Goal: Task Accomplishment & Management: Manage account settings

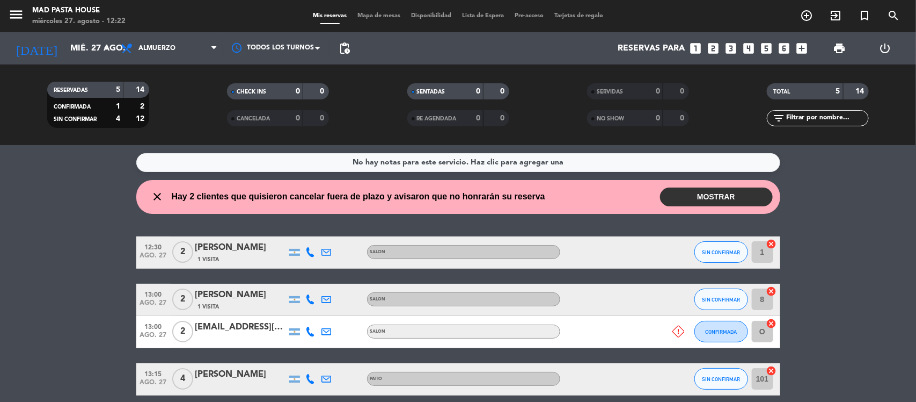
click at [725, 196] on button "MOSTRAR" at bounding box center [716, 196] width 113 height 19
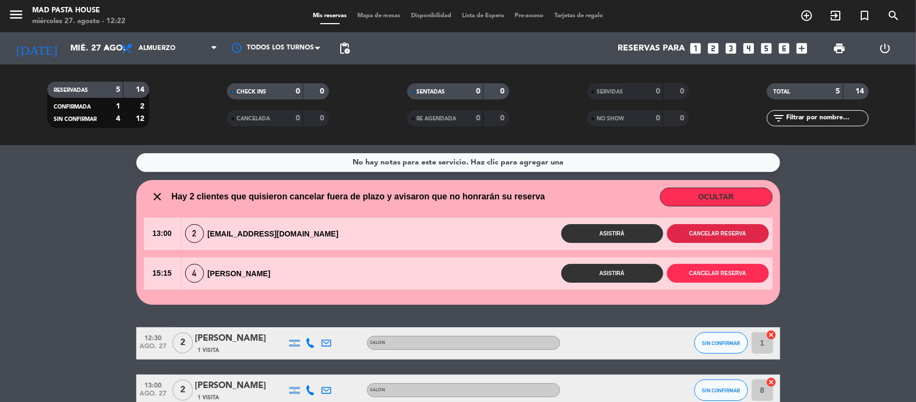
click at [693, 231] on button "Cancelar reserva" at bounding box center [718, 233] width 102 height 19
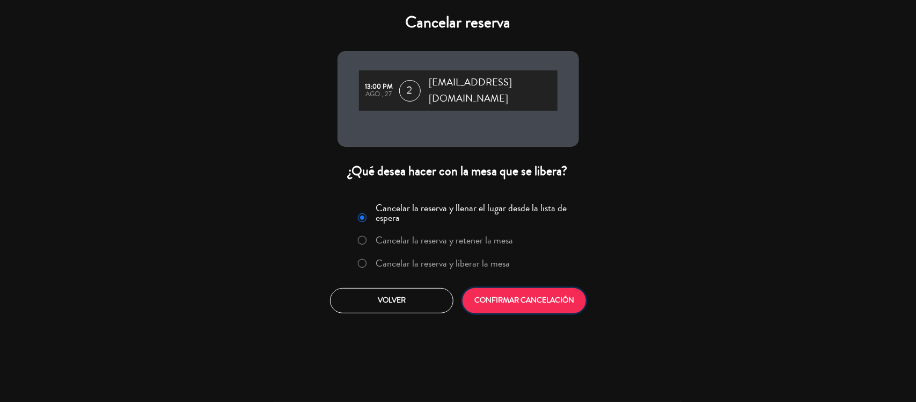
click at [519, 288] on button "CONFIRMAR CANCELACIÓN" at bounding box center [524, 300] width 123 height 25
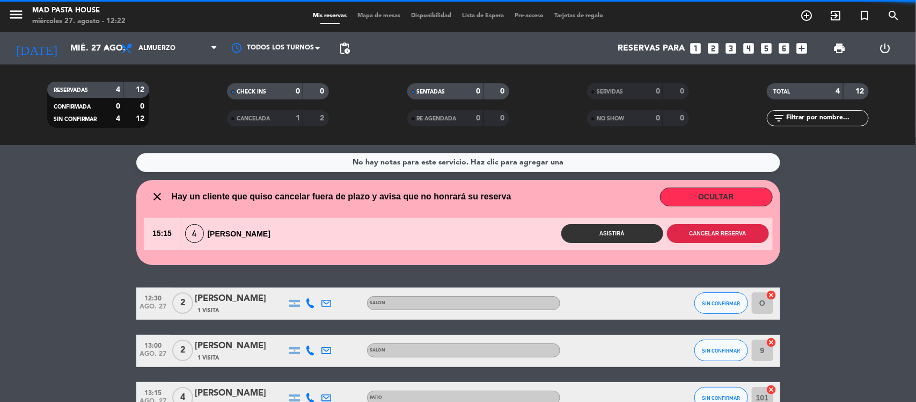
click at [710, 231] on button "Cancelar reserva" at bounding box center [718, 233] width 102 height 19
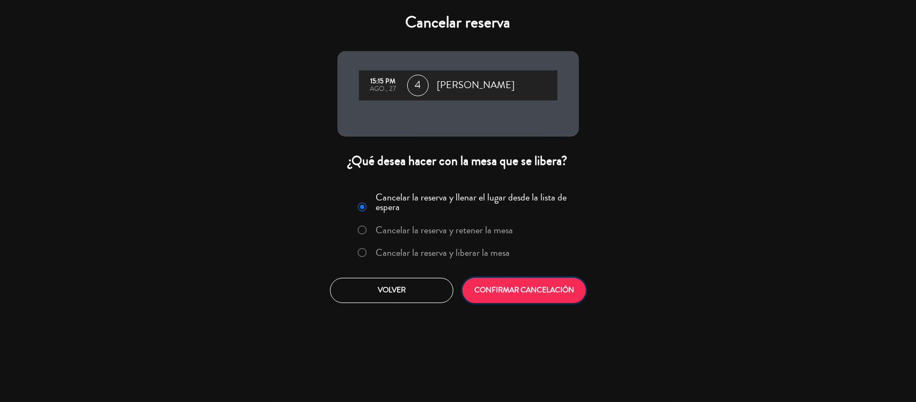
click at [540, 302] on button "CONFIRMAR CANCELACIÓN" at bounding box center [524, 290] width 123 height 25
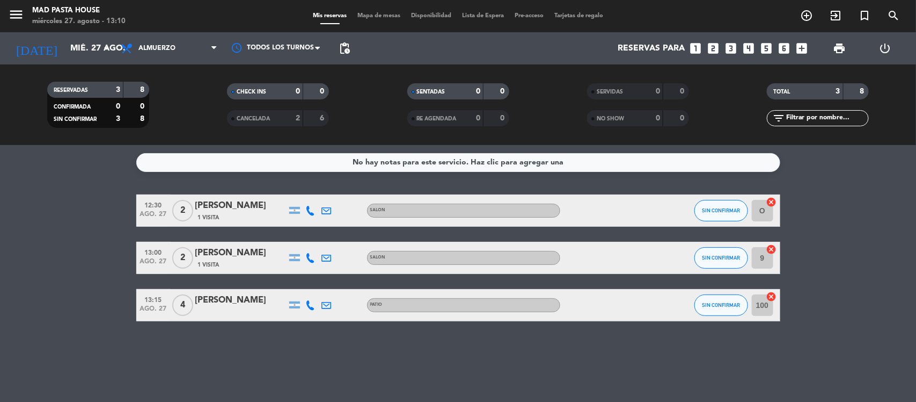
click at [311, 258] on icon at bounding box center [311, 258] width 10 height 10
click at [168, 50] on span "Almuerzo" at bounding box center [157, 49] width 37 height 8
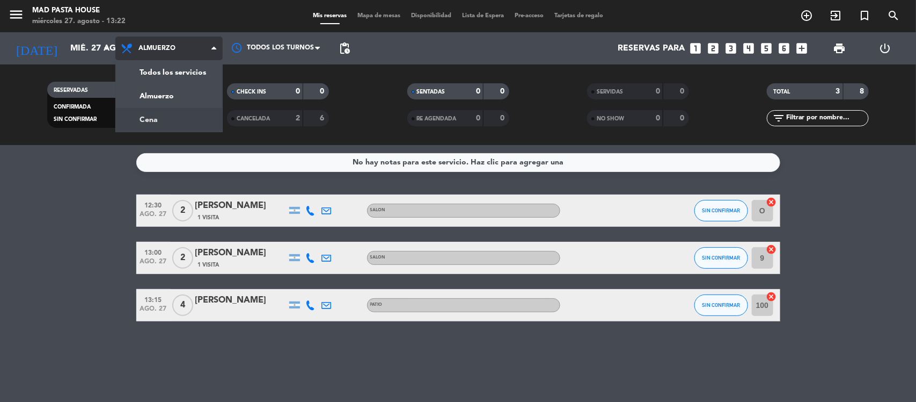
click at [178, 121] on div "menu Mad Pasta House [DATE] 27. agosto - 13:22 Mis reservas Mapa de mesas Dispo…" at bounding box center [458, 72] width 916 height 145
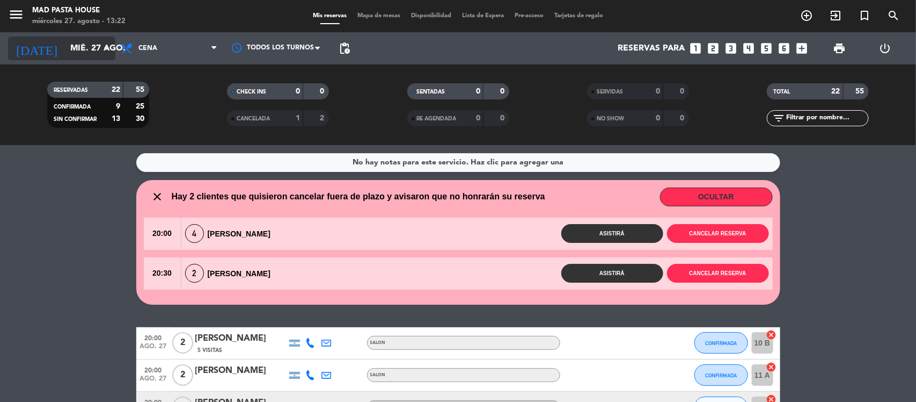
click at [97, 43] on input "mié. 27 ago." at bounding box center [121, 48] width 113 height 21
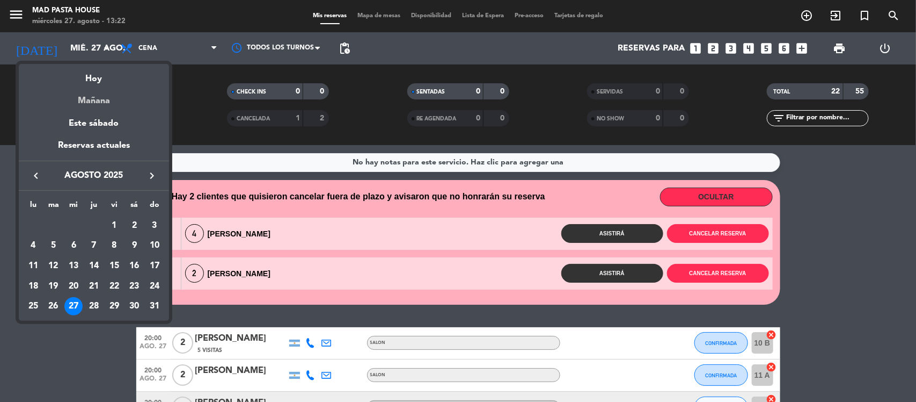
click at [89, 98] on div "Mañana" at bounding box center [94, 97] width 150 height 22
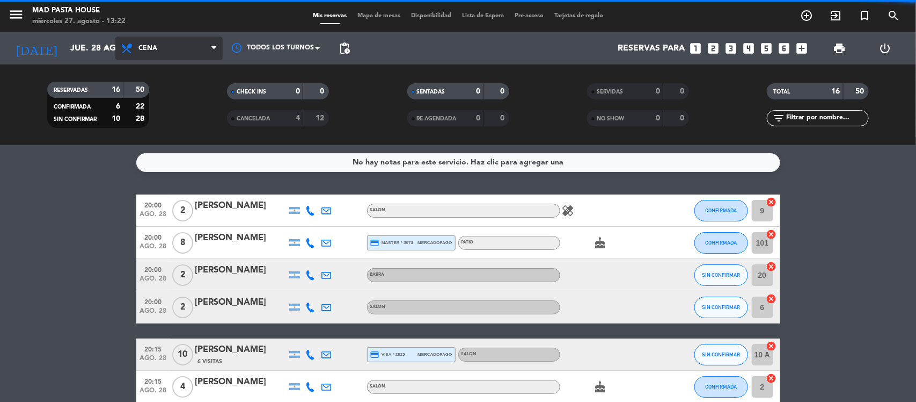
click at [183, 47] on span "Cena" at bounding box center [168, 49] width 107 height 24
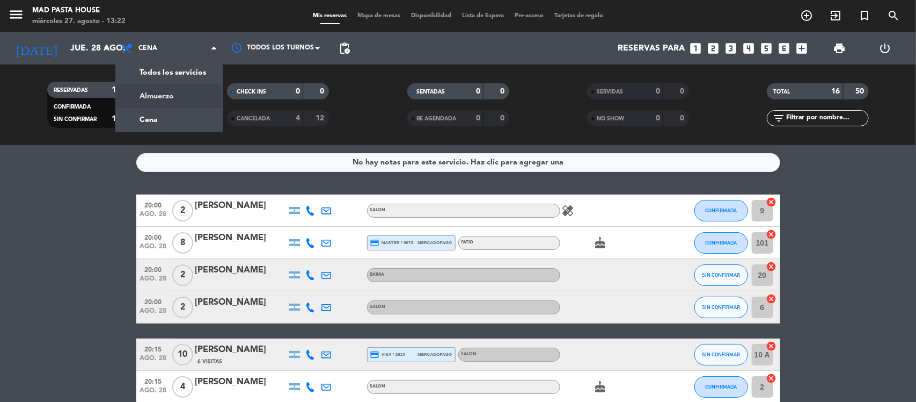
click at [178, 97] on div "menu Mad Pasta House [DATE] 27. agosto - 13:22 Mis reservas Mapa de mesas Dispo…" at bounding box center [458, 72] width 916 height 145
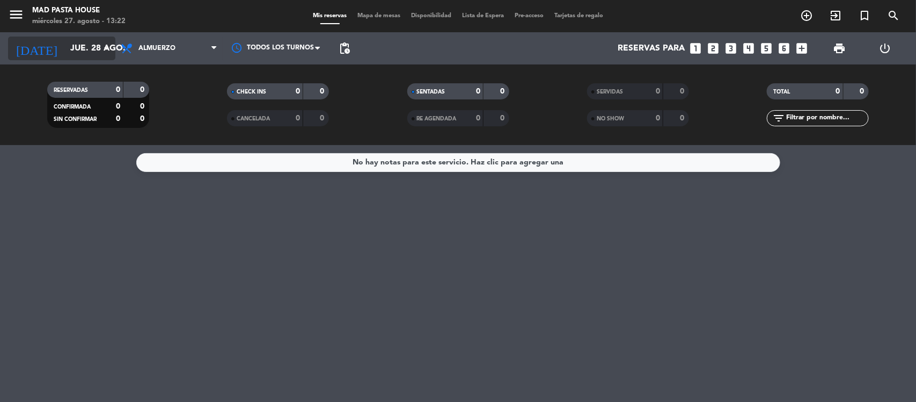
click at [78, 52] on input "jue. 28 ago." at bounding box center [121, 48] width 113 height 21
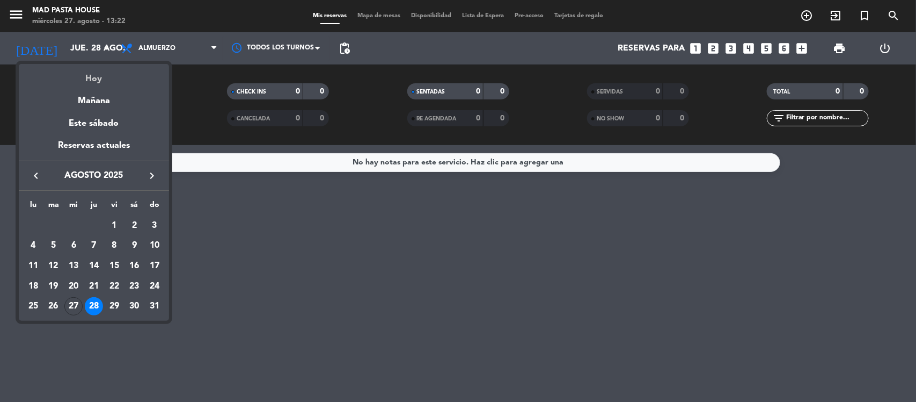
click at [114, 79] on div "Hoy" at bounding box center [94, 75] width 150 height 22
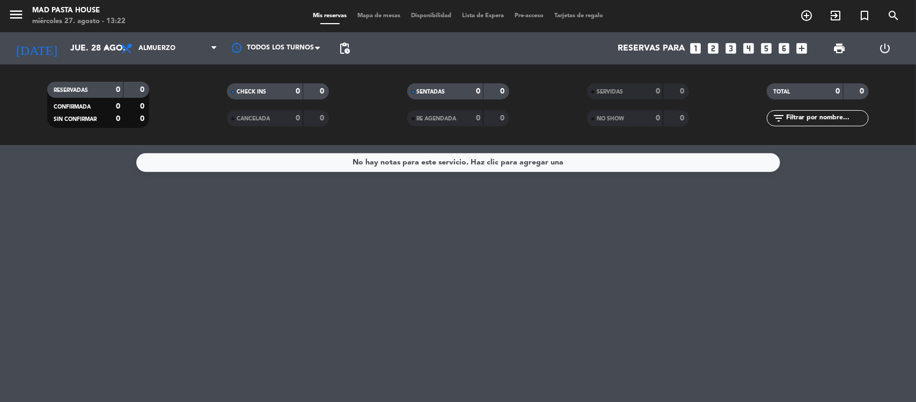
type input "mié. 27 ago."
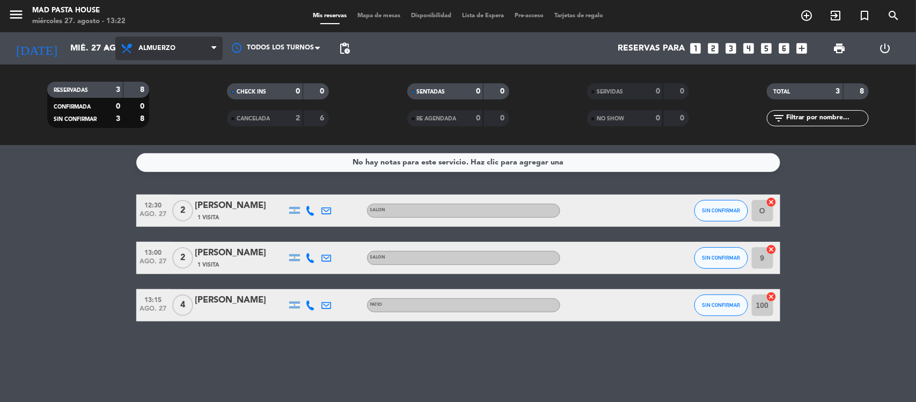
click at [172, 43] on span "Almuerzo" at bounding box center [168, 49] width 107 height 24
click at [174, 116] on div "menu Mad Pasta House [DATE] 27. agosto - 13:22 Mis reservas Mapa de mesas Dispo…" at bounding box center [458, 72] width 916 height 145
